Goal: Transaction & Acquisition: Purchase product/service

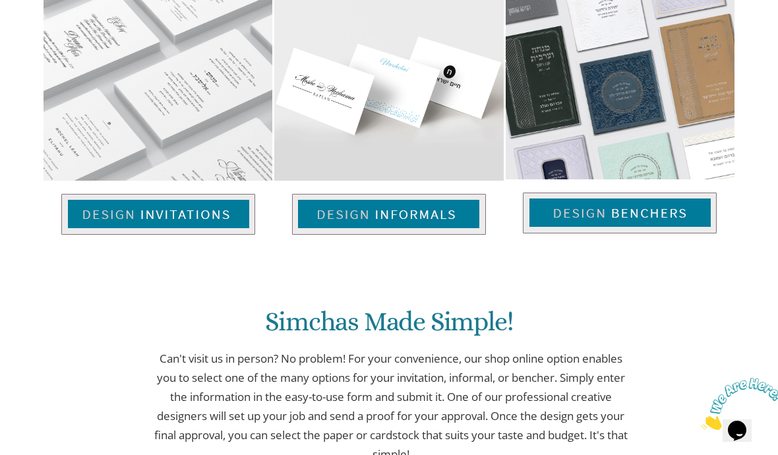
scroll to position [907, 0]
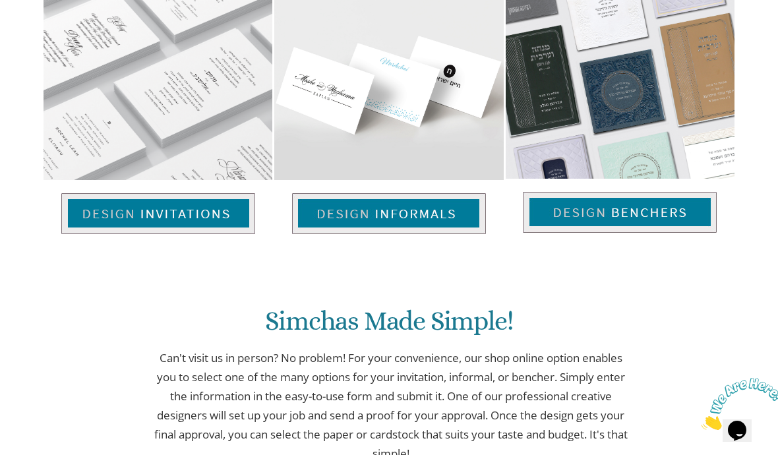
click at [123, 195] on img at bounding box center [158, 213] width 194 height 41
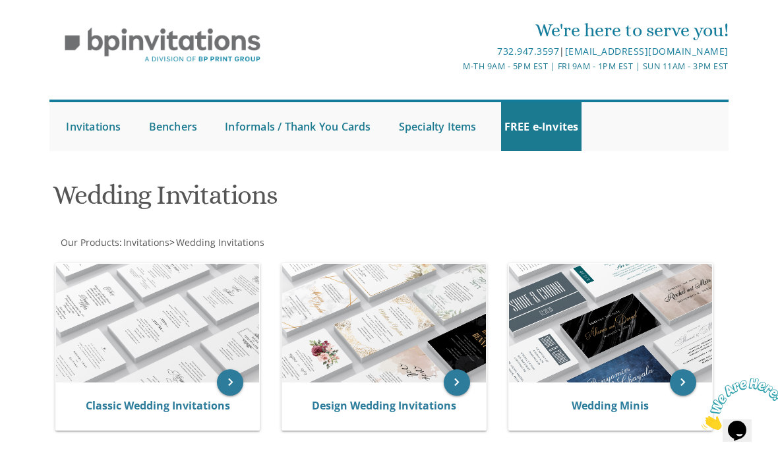
scroll to position [21, 0]
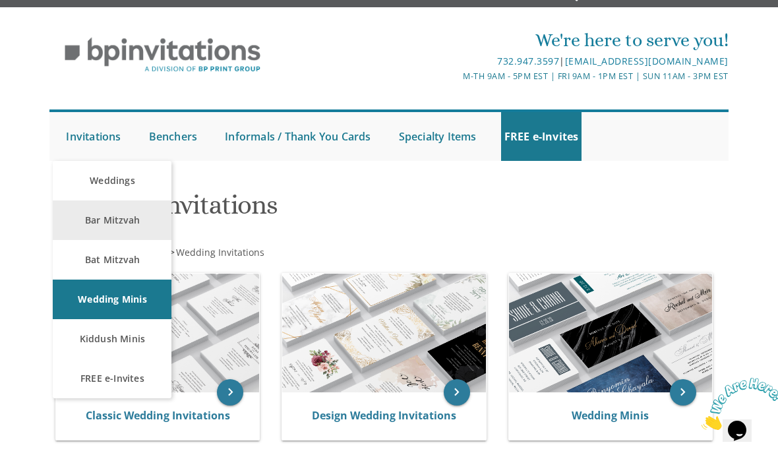
click at [99, 224] on link "Bar Mitzvah" at bounding box center [112, 220] width 119 height 40
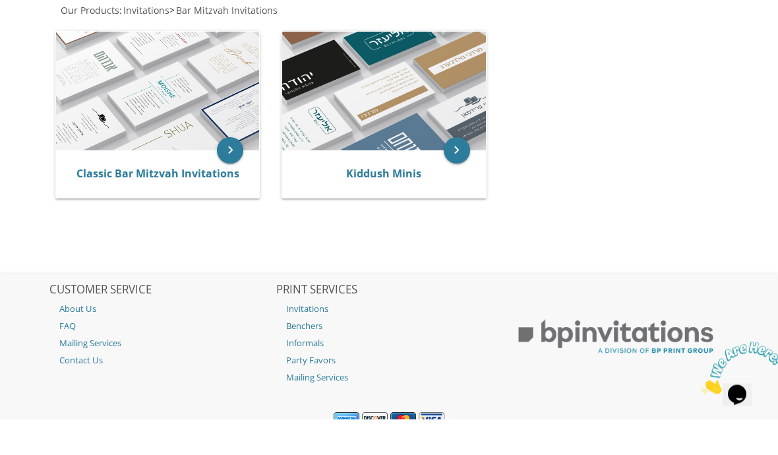
scroll to position [289, 0]
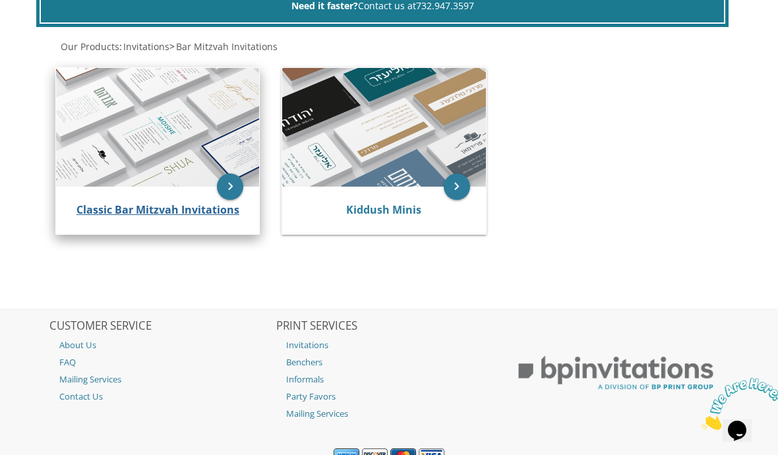
click at [118, 202] on link "Classic Bar Mitzvah Invitations" at bounding box center [157, 209] width 163 height 15
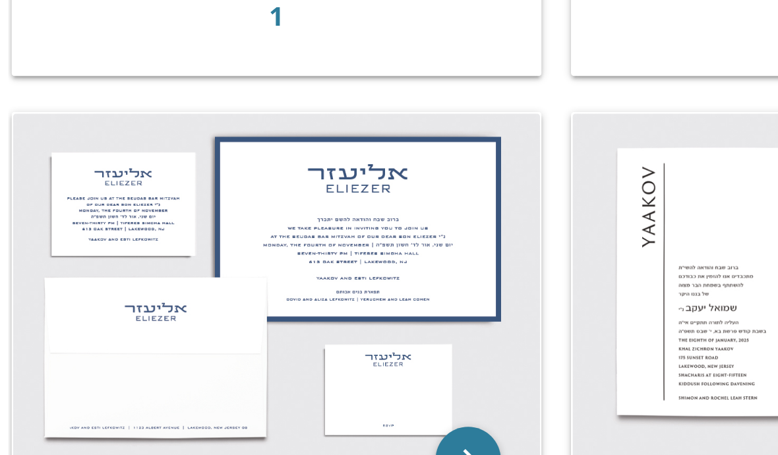
scroll to position [341, 0]
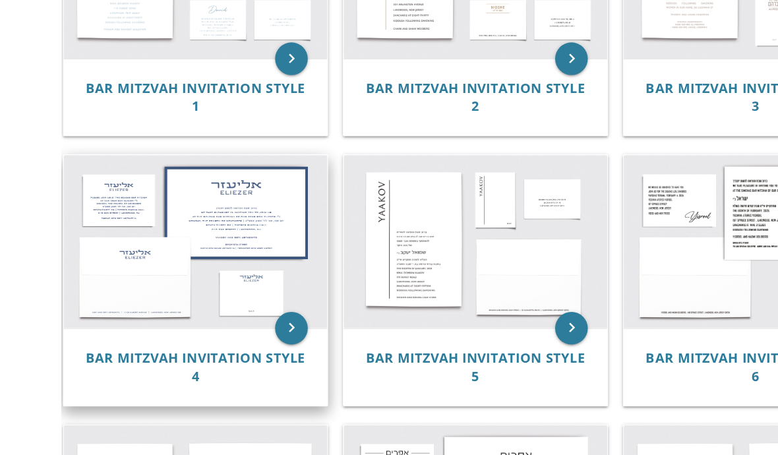
click at [97, 188] on img at bounding box center [157, 236] width 213 height 140
